Goal: Find specific page/section: Find specific page/section

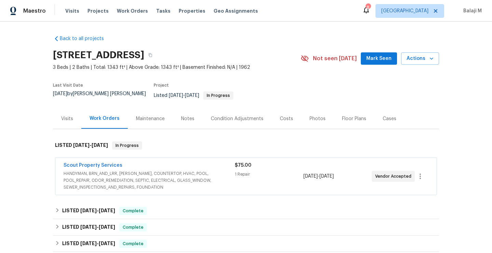
click at [153, 117] on div "Maintenance" at bounding box center [150, 118] width 29 height 7
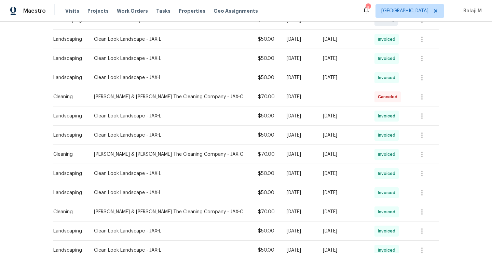
scroll to position [235, 0]
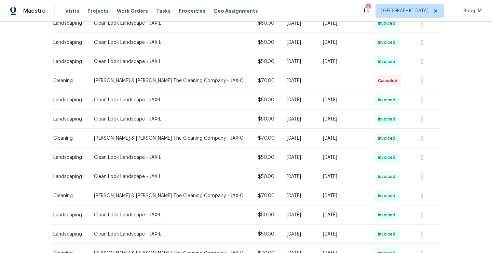
click at [402, 152] on td "Invoiced" at bounding box center [388, 157] width 39 height 19
click at [418, 153] on icon "button" at bounding box center [422, 157] width 8 height 8
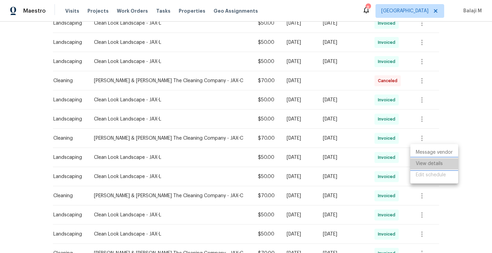
click at [423, 163] on li "View details" at bounding box center [435, 163] width 48 height 11
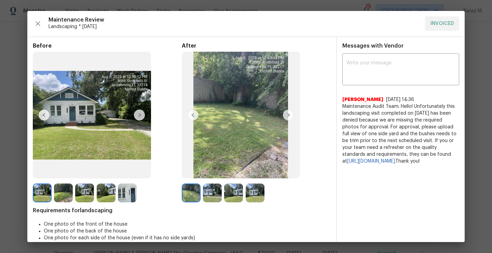
click at [211, 190] on img at bounding box center [212, 192] width 19 height 19
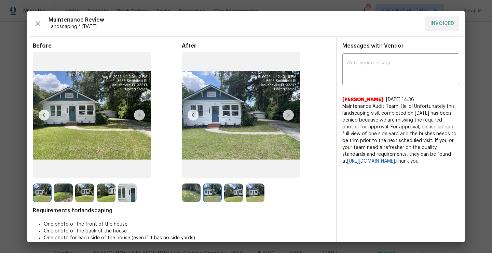
click at [231, 193] on img at bounding box center [233, 192] width 19 height 19
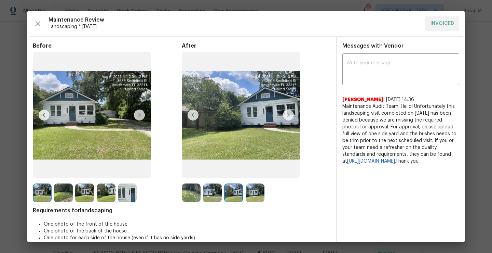
click at [255, 199] on img at bounding box center [255, 192] width 19 height 19
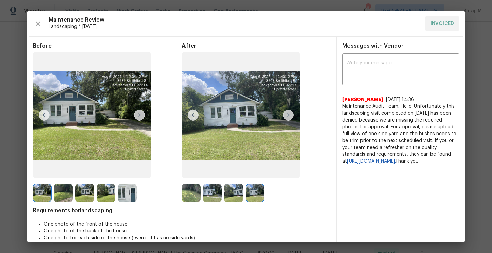
click at [228, 198] on img at bounding box center [233, 192] width 19 height 19
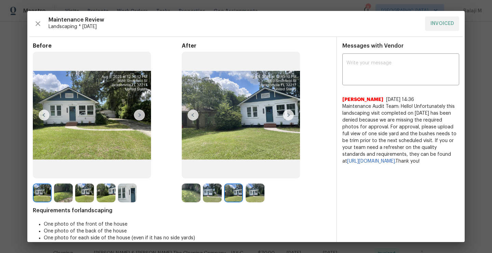
click at [249, 197] on img at bounding box center [255, 192] width 19 height 19
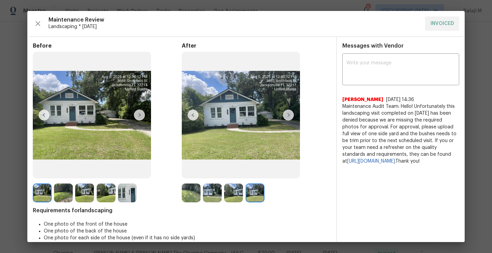
click at [234, 198] on img at bounding box center [233, 192] width 19 height 19
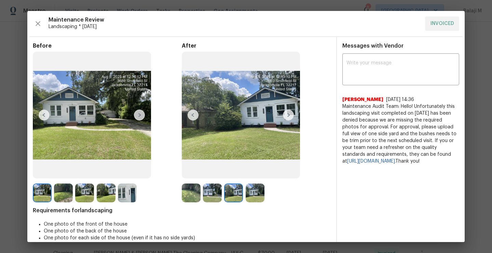
click at [221, 195] on div at bounding box center [213, 192] width 21 height 19
click at [212, 195] on img at bounding box center [212, 192] width 19 height 19
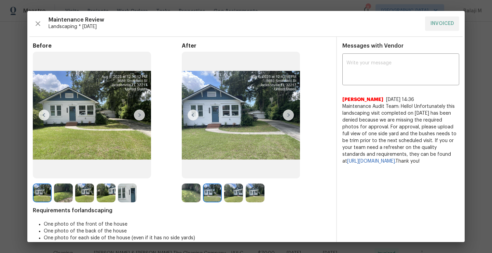
click at [185, 198] on img at bounding box center [191, 192] width 19 height 19
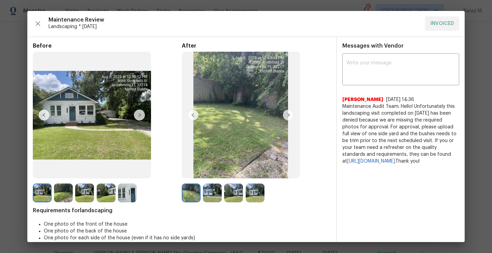
click at [218, 153] on img at bounding box center [241, 115] width 118 height 127
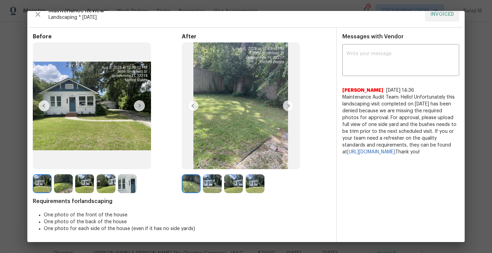
scroll to position [7, 0]
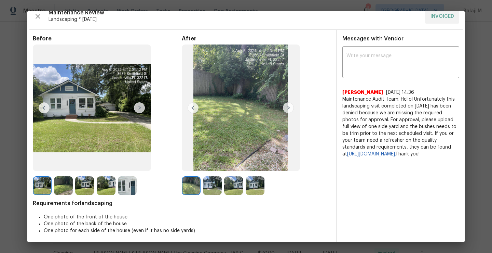
click at [210, 186] on img at bounding box center [212, 185] width 19 height 19
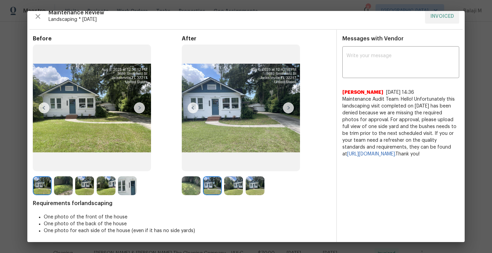
click at [246, 191] on img at bounding box center [255, 185] width 19 height 19
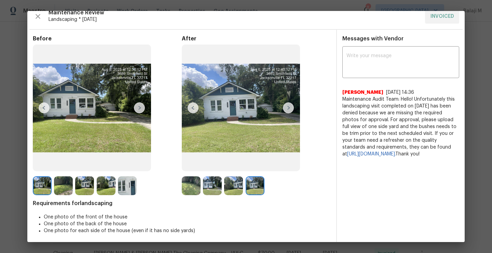
click at [236, 190] on img at bounding box center [233, 185] width 19 height 19
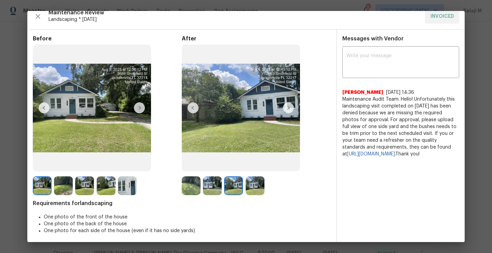
click at [224, 187] on img at bounding box center [233, 185] width 19 height 19
click at [207, 191] on img at bounding box center [212, 185] width 19 height 19
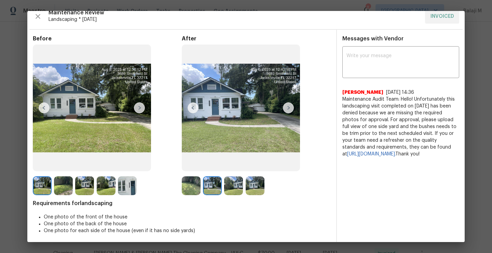
click at [195, 188] on img at bounding box center [191, 185] width 19 height 19
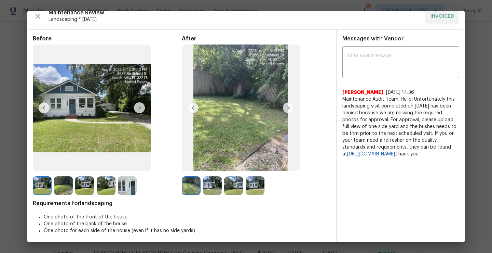
click at [245, 106] on img at bounding box center [241, 107] width 118 height 127
click at [244, 108] on img at bounding box center [241, 107] width 118 height 127
click at [252, 109] on img at bounding box center [241, 107] width 118 height 127
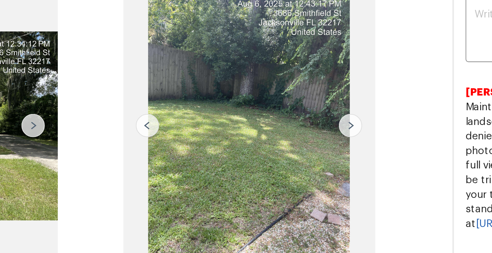
scroll to position [9, 0]
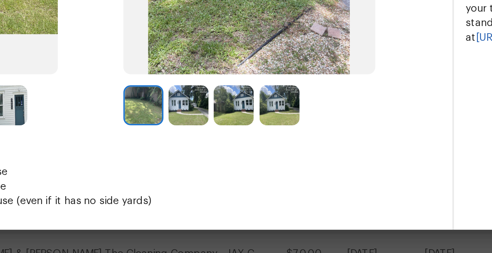
click at [229, 183] on img at bounding box center [233, 183] width 19 height 19
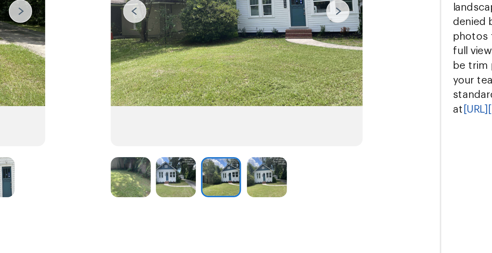
click at [253, 188] on img at bounding box center [255, 183] width 19 height 19
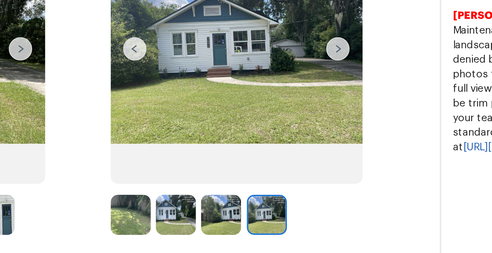
scroll to position [0, 0]
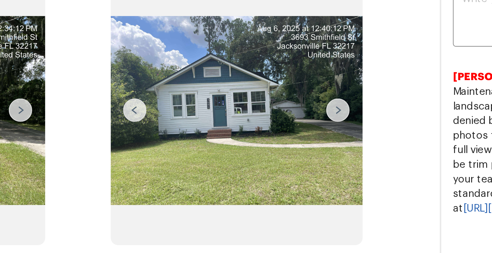
click at [232, 118] on img at bounding box center [241, 115] width 118 height 127
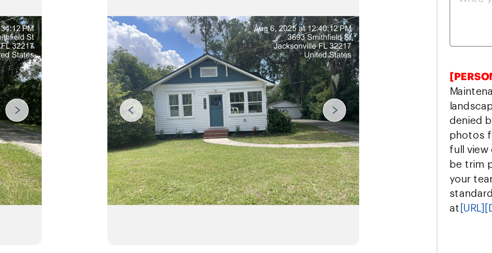
click at [211, 121] on img at bounding box center [241, 115] width 118 height 127
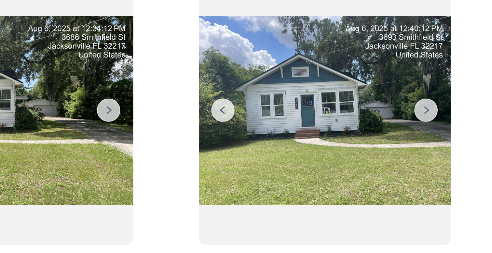
click at [191, 117] on img at bounding box center [193, 114] width 11 height 11
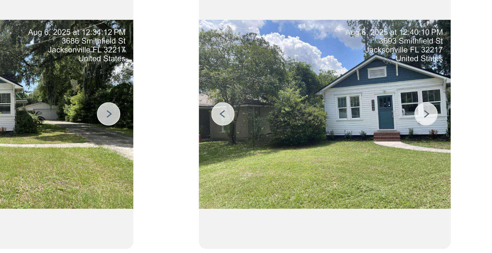
click at [227, 120] on img at bounding box center [241, 115] width 118 height 127
click at [227, 114] on img at bounding box center [241, 115] width 118 height 127
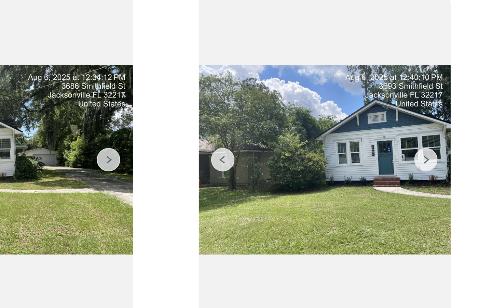
click at [171, 89] on div "Before" at bounding box center [107, 144] width 149 height 189
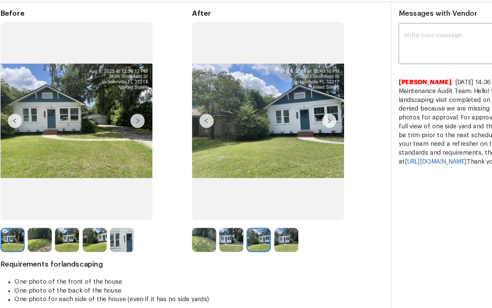
click at [180, 88] on div "Before" at bounding box center [107, 144] width 149 height 189
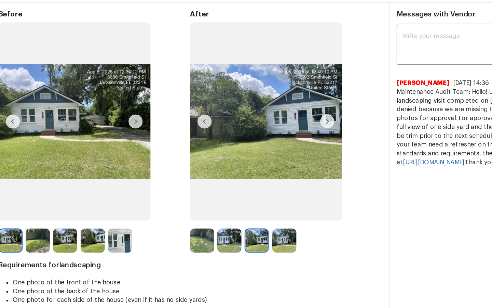
click at [187, 184] on img at bounding box center [241, 137] width 118 height 154
click at [182, 85] on img at bounding box center [241, 137] width 118 height 154
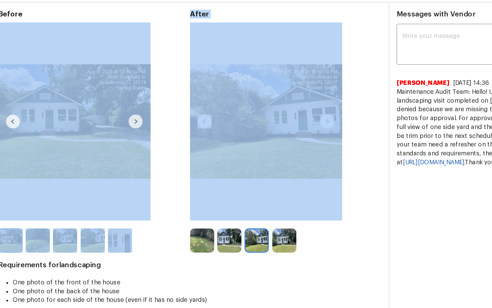
drag, startPoint x: 166, startPoint y: 124, endPoint x: 262, endPoint y: 121, distance: 96.1
click at [261, 122] on div "Before After" at bounding box center [182, 144] width 298 height 189
click at [184, 70] on img at bounding box center [241, 137] width 118 height 154
click at [167, 91] on div "Before" at bounding box center [107, 144] width 149 height 189
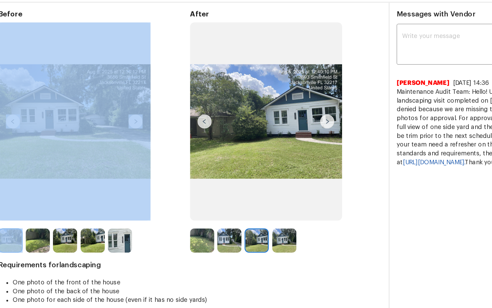
click at [167, 91] on div "Before" at bounding box center [107, 144] width 149 height 189
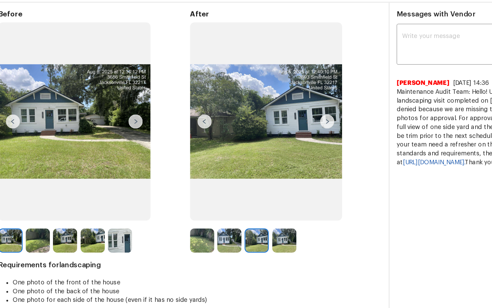
click at [167, 52] on span "Before" at bounding box center [107, 53] width 149 height 7
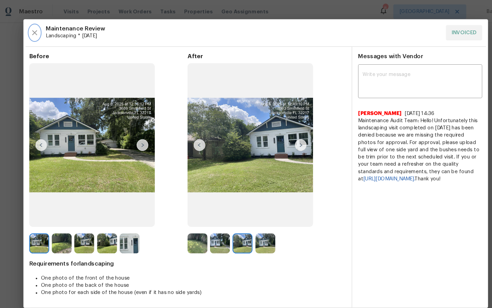
click at [38, 31] on icon "button" at bounding box center [38, 30] width 5 height 5
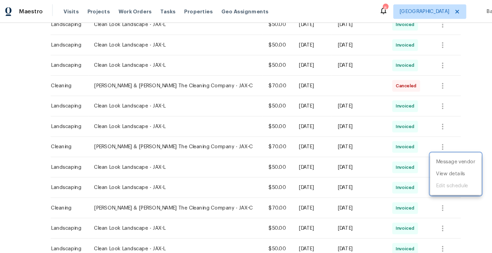
drag, startPoint x: 91, startPoint y: 171, endPoint x: 130, endPoint y: 169, distance: 39.7
click at [130, 169] on div at bounding box center [246, 126] width 492 height 253
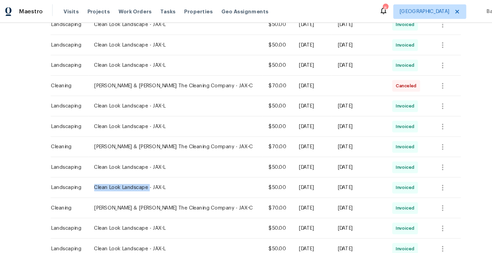
drag, startPoint x: 92, startPoint y: 171, endPoint x: 144, endPoint y: 171, distance: 52.0
click at [144, 173] on div "Clean Look Landscape - JAX-L" at bounding box center [171, 176] width 154 height 7
copy div "Clean Look Landscape"
